Goal: Information Seeking & Learning: Check status

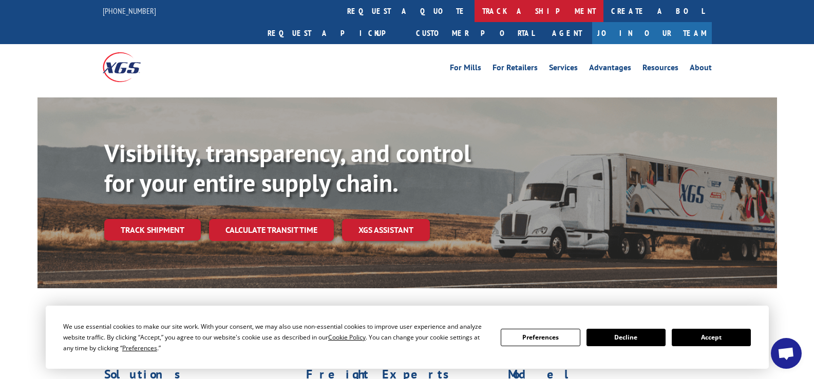
click at [474, 15] on link "track a shipment" at bounding box center [538, 11] width 129 height 22
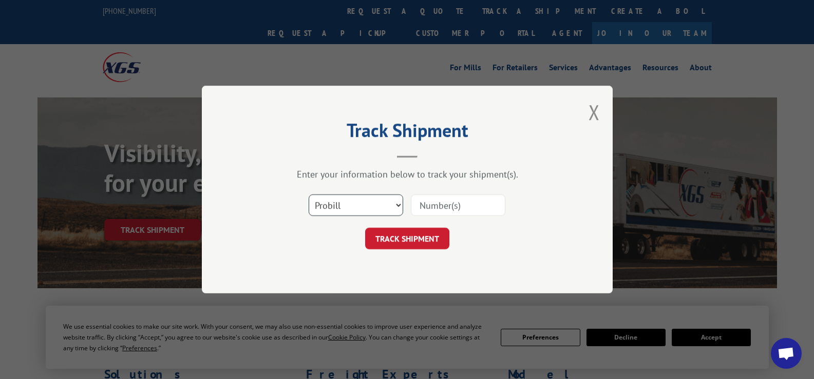
click at [359, 209] on select "Select category... Probill BOL PO" at bounding box center [356, 206] width 94 height 22
select select "po"
click at [309, 195] on select "Select category... Probill BOL PO" at bounding box center [356, 206] width 94 height 22
click at [440, 205] on input at bounding box center [458, 206] width 94 height 22
type input "4353123"
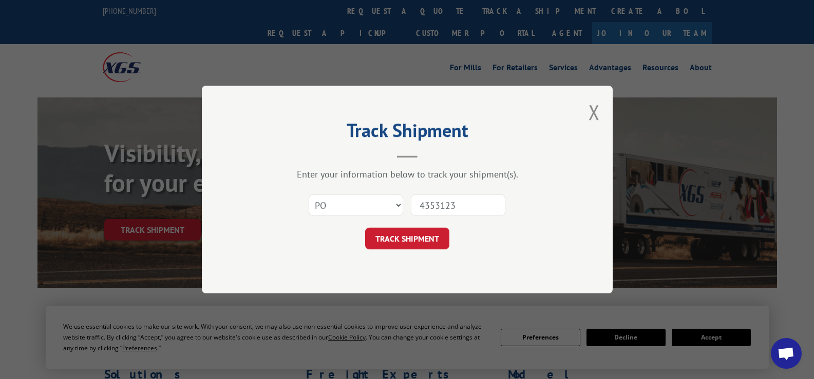
click button "TRACK SHIPMENT" at bounding box center [407, 239] width 84 height 22
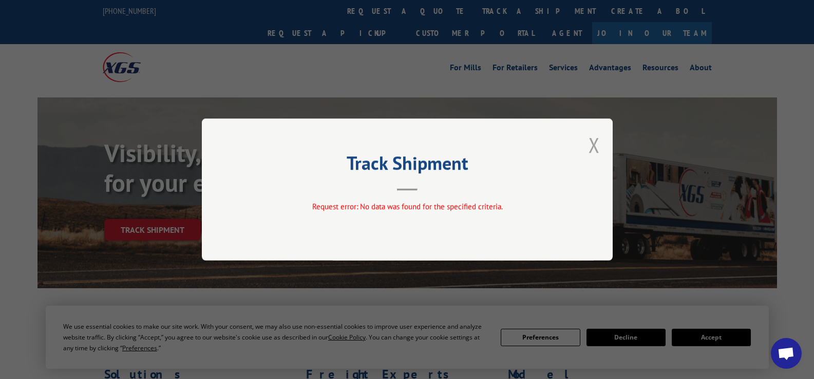
click at [593, 147] on button "Close modal" at bounding box center [593, 144] width 11 height 27
